Goal: Task Accomplishment & Management: Use online tool/utility

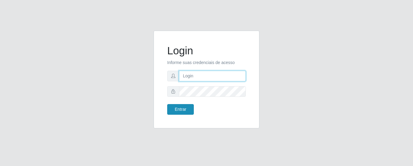
type input "precobom@rejane"
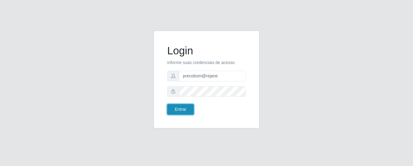
click at [180, 110] on button "Entrar" at bounding box center [180, 109] width 27 height 11
click at [180, 111] on button "Entrar" at bounding box center [180, 109] width 27 height 11
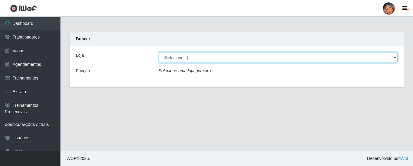
click at [182, 58] on select "[Selecione...] Supermercado Preço Bom" at bounding box center [278, 57] width 239 height 11
select select "169"
click at [159, 52] on select "[Selecione...] Supermercado Preço Bom" at bounding box center [278, 57] width 239 height 11
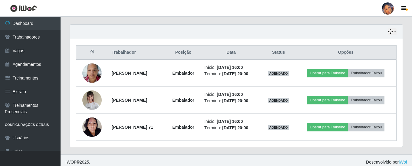
scroll to position [209, 0]
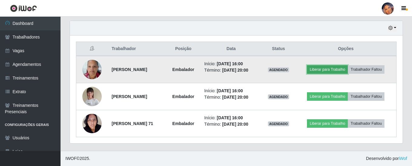
click at [325, 69] on button "Liberar para Trabalho" at bounding box center [327, 69] width 41 height 8
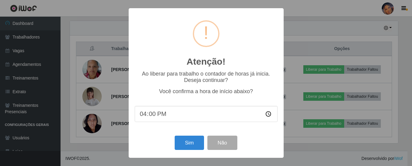
scroll to position [126, 330]
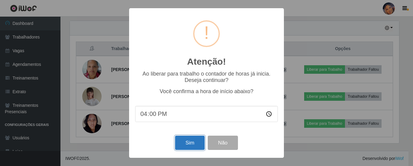
click at [198, 143] on button "Sim" at bounding box center [189, 142] width 29 height 14
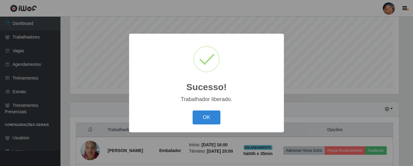
drag, startPoint x: 212, startPoint y: 123, endPoint x: 233, endPoint y: 107, distance: 26.2
click at [212, 121] on button "OK" at bounding box center [207, 117] width 28 height 14
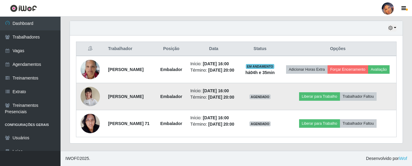
scroll to position [242, 0]
click at [314, 92] on button "Liberar para Trabalho" at bounding box center [319, 96] width 41 height 8
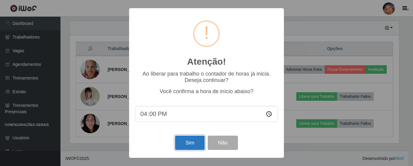
click at [188, 140] on button "Sim" at bounding box center [189, 142] width 29 height 14
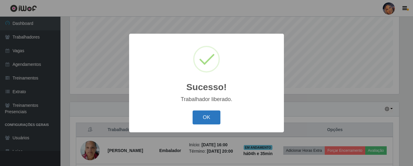
click at [215, 115] on button "OK" at bounding box center [207, 117] width 28 height 14
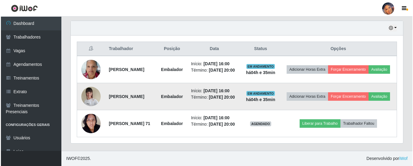
scroll to position [242, 0]
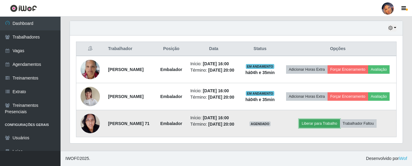
click at [320, 120] on button "Liberar para Trabalho" at bounding box center [319, 123] width 41 height 8
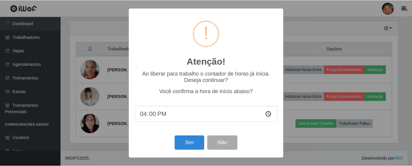
scroll to position [126, 330]
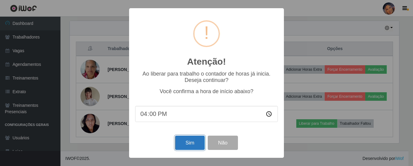
click at [183, 142] on button "Sim" at bounding box center [189, 142] width 29 height 14
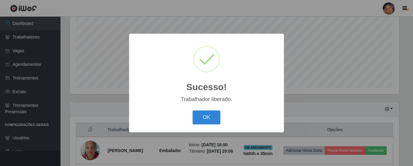
click at [222, 113] on div "OK Cancel" at bounding box center [206, 116] width 143 height 17
click at [207, 117] on button "OK" at bounding box center [207, 117] width 28 height 14
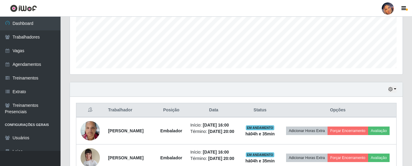
scroll to position [0, 0]
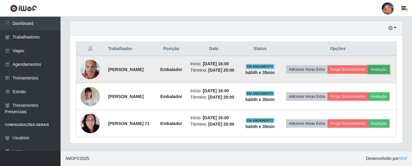
click at [368, 65] on button "Avaliação" at bounding box center [378, 69] width 21 height 8
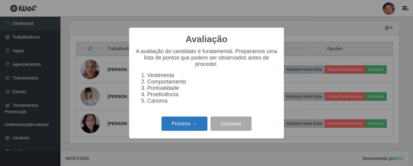
drag, startPoint x: 196, startPoint y: 130, endPoint x: 197, endPoint y: 123, distance: 7.9
click at [197, 123] on button "Próximo →" at bounding box center [185, 123] width 46 height 14
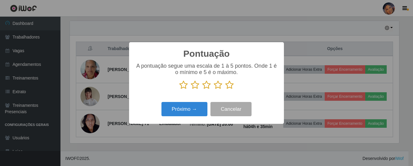
click at [232, 87] on icon at bounding box center [229, 84] width 8 height 9
click at [225, 89] on input "radio" at bounding box center [225, 89] width 0 height 0
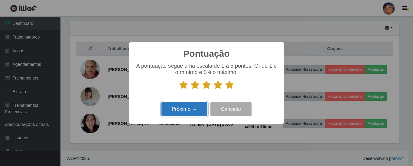
click at [185, 111] on button "Próximo →" at bounding box center [185, 109] width 46 height 14
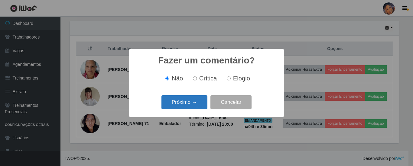
click at [185, 103] on button "Próximo →" at bounding box center [185, 102] width 46 height 14
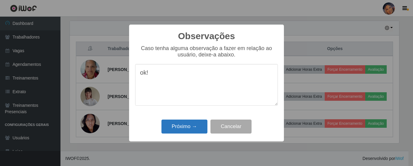
type textarea "ok!"
click at [182, 124] on button "Próximo →" at bounding box center [185, 126] width 46 height 14
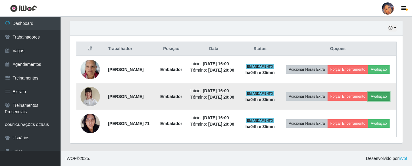
click at [368, 92] on button "Avaliação" at bounding box center [378, 96] width 21 height 8
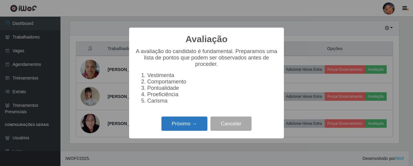
click at [192, 126] on button "Próximo →" at bounding box center [185, 123] width 46 height 14
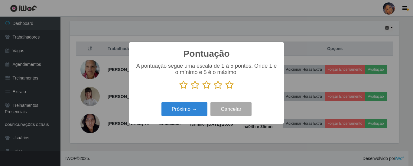
click at [228, 86] on icon at bounding box center [229, 84] width 8 height 9
click at [225, 89] on input "radio" at bounding box center [225, 89] width 0 height 0
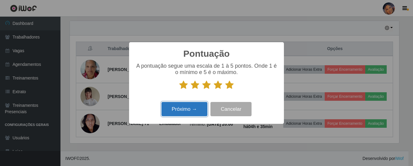
click at [188, 108] on button "Próximo →" at bounding box center [185, 109] width 46 height 14
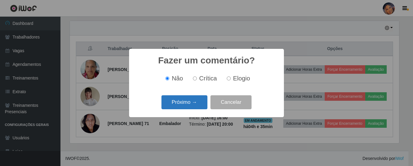
click at [189, 104] on button "Próximo →" at bounding box center [185, 102] width 46 height 14
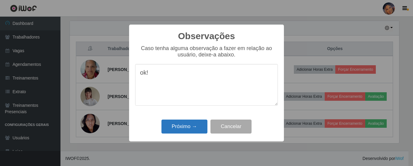
type textarea "ok!"
drag, startPoint x: 188, startPoint y: 125, endPoint x: 202, endPoint y: 124, distance: 14.2
click at [188, 125] on button "Próximo →" at bounding box center [185, 126] width 46 height 14
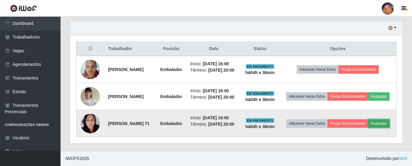
click at [368, 125] on button "Avaliação" at bounding box center [378, 123] width 21 height 8
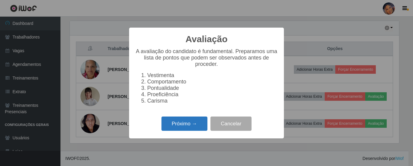
drag, startPoint x: 192, startPoint y: 131, endPoint x: 195, endPoint y: 125, distance: 6.9
click at [195, 125] on button "Próximo →" at bounding box center [185, 123] width 46 height 14
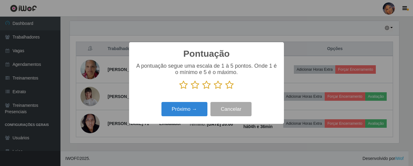
click at [231, 88] on icon at bounding box center [229, 84] width 8 height 9
click at [225, 89] on input "radio" at bounding box center [225, 89] width 0 height 0
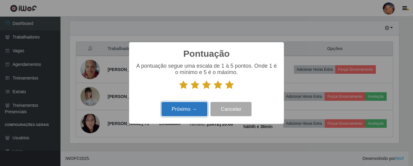
click at [194, 108] on button "Próximo →" at bounding box center [185, 109] width 46 height 14
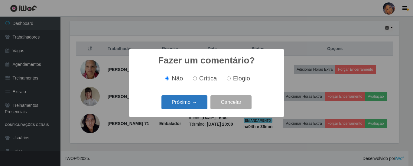
click at [194, 106] on button "Próximo →" at bounding box center [185, 102] width 46 height 14
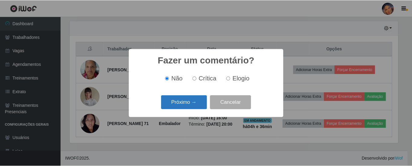
scroll to position [302528, 302324]
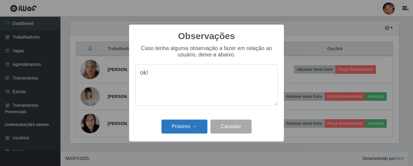
type textarea "ok!"
drag, startPoint x: 195, startPoint y: 127, endPoint x: 212, endPoint y: 99, distance: 32.3
click at [195, 127] on button "Próximo →" at bounding box center [185, 126] width 46 height 14
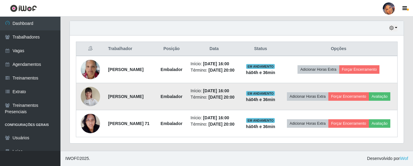
scroll to position [126, 333]
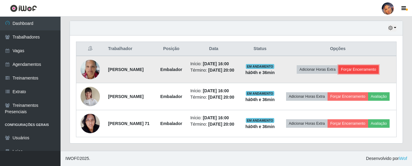
click at [370, 65] on button "Forçar Encerramento" at bounding box center [358, 69] width 41 height 8
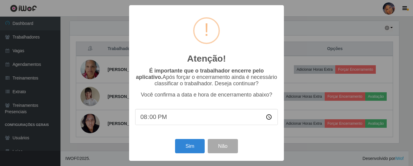
scroll to position [302528, 302324]
click at [187, 146] on button "Sim" at bounding box center [189, 146] width 29 height 14
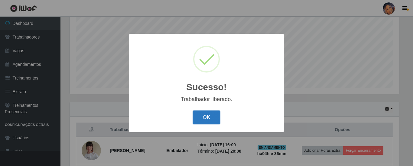
click at [210, 117] on button "OK" at bounding box center [207, 117] width 28 height 14
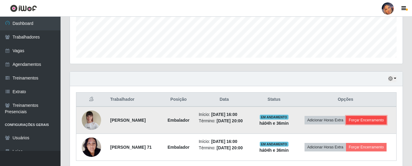
click at [346, 124] on button "Forçar Encerramento" at bounding box center [366, 120] width 41 height 8
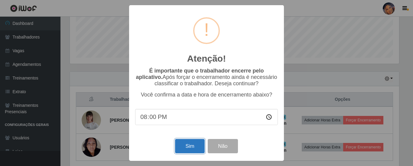
click at [191, 146] on button "Sim" at bounding box center [189, 146] width 29 height 14
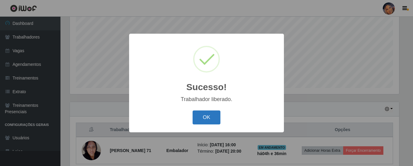
drag, startPoint x: 215, startPoint y: 117, endPoint x: 248, endPoint y: 103, distance: 36.5
click at [215, 116] on button "OK" at bounding box center [207, 117] width 28 height 14
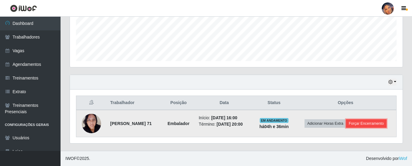
click at [346, 126] on button "Forçar Encerramento" at bounding box center [366, 123] width 41 height 8
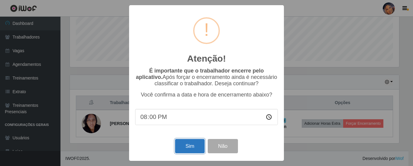
click at [189, 144] on button "Sim" at bounding box center [189, 146] width 29 height 14
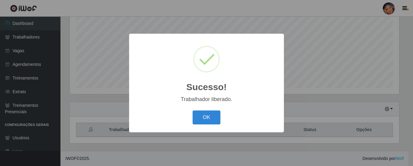
click at [211, 126] on div "OK Cancel" at bounding box center [206, 116] width 143 height 17
click at [211, 118] on button "OK" at bounding box center [207, 117] width 28 height 14
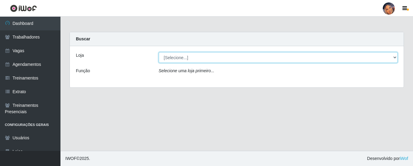
click at [204, 55] on select "[Selecione...] Supermercado Preço Bom" at bounding box center [278, 57] width 239 height 11
select select "169"
click at [159, 52] on select "[Selecione...] Supermercado Preço Bom" at bounding box center [278, 57] width 239 height 11
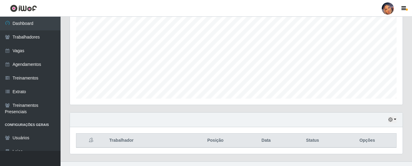
scroll to position [129, 0]
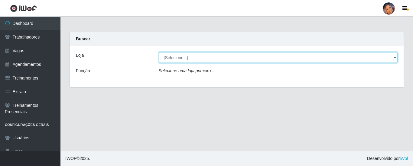
click at [176, 58] on select "[Selecione...] Supermercado Preço Bom" at bounding box center [278, 57] width 239 height 11
select select "169"
click at [159, 52] on select "[Selecione...] Supermercado Preço Bom" at bounding box center [278, 57] width 239 height 11
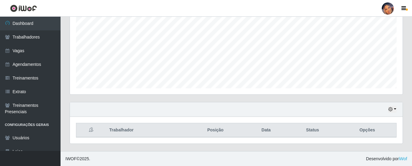
scroll to position [126, 333]
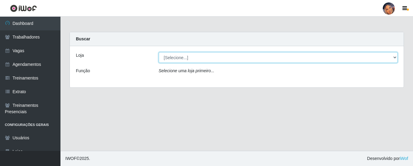
click at [175, 56] on select "[Selecione...] Supermercado Preço Bom" at bounding box center [278, 57] width 239 height 11
select select "169"
click at [159, 52] on select "[Selecione...] Supermercado Preço Bom" at bounding box center [278, 57] width 239 height 11
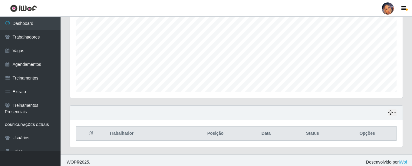
scroll to position [129, 0]
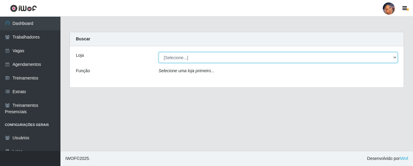
click at [181, 59] on select "[Selecione...] Supermercado Preço Bom" at bounding box center [278, 57] width 239 height 11
select select "169"
click at [159, 52] on select "[Selecione...] Supermercado Preço Bom" at bounding box center [278, 57] width 239 height 11
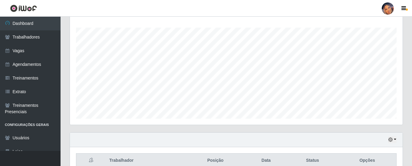
scroll to position [129, 0]
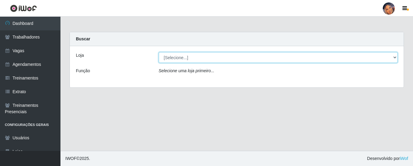
drag, startPoint x: 212, startPoint y: 57, endPoint x: 211, endPoint y: 61, distance: 3.5
click at [212, 57] on select "[Selecione...] Supermercado Preço Bom" at bounding box center [278, 57] width 239 height 11
select select "169"
click at [159, 52] on select "[Selecione...] Supermercado Preço Bom" at bounding box center [278, 57] width 239 height 11
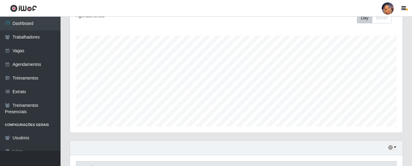
scroll to position [129, 0]
